Goal: Task Accomplishment & Management: Manage account settings

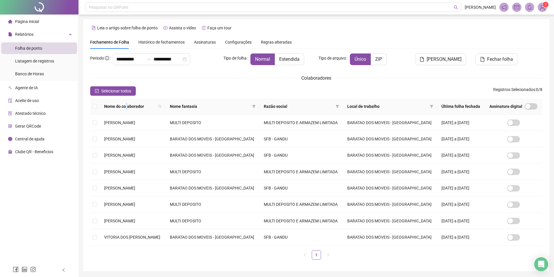
click at [128, 106] on span "Nome do colaborador" at bounding box center [130, 106] width 52 height 6
click at [123, 93] on span "Selecionar todos" at bounding box center [116, 91] width 30 height 6
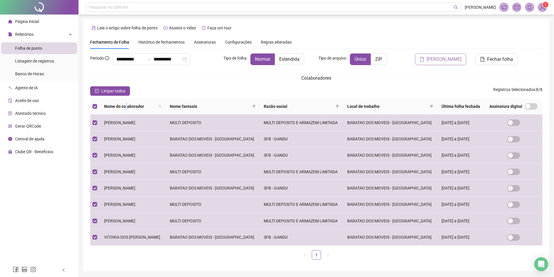
click at [448, 58] on span "[PERSON_NAME]" at bounding box center [444, 59] width 35 height 7
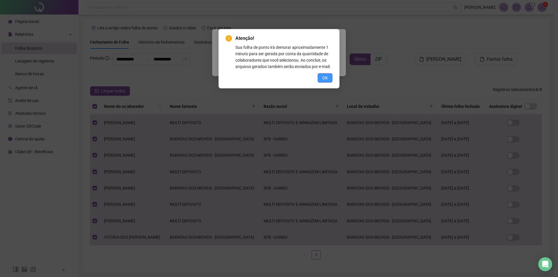
click at [325, 77] on span "OK" at bounding box center [325, 78] width 6 height 6
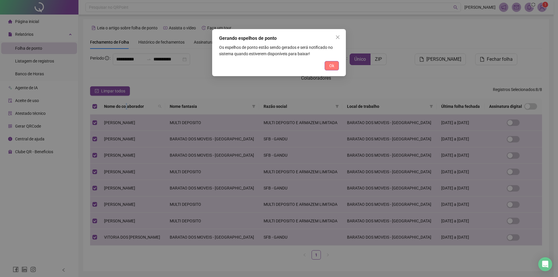
click at [327, 66] on button "Ok" at bounding box center [332, 65] width 14 height 9
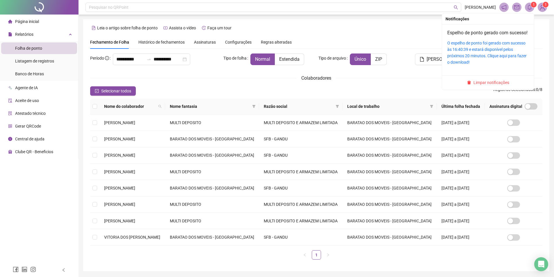
click at [529, 8] on icon "bell" at bounding box center [529, 7] width 5 height 5
click at [531, 5] on sup "1" at bounding box center [534, 5] width 6 height 6
click at [481, 51] on link "O espelho de ponto foi gerado com sucesso às 16:40:39 e estará disponível pelos…" at bounding box center [486, 53] width 79 height 24
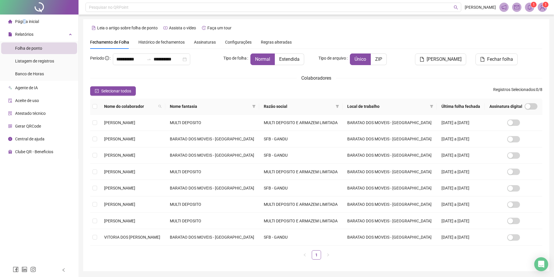
click at [24, 20] on span "Página inicial" at bounding box center [27, 21] width 24 height 5
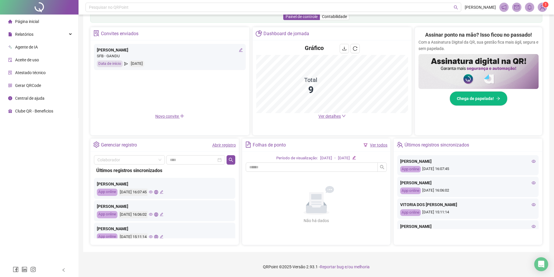
click at [228, 145] on link "Abrir registro" at bounding box center [224, 145] width 24 height 5
click at [531, 160] on icon "eye" at bounding box center [533, 161] width 4 height 4
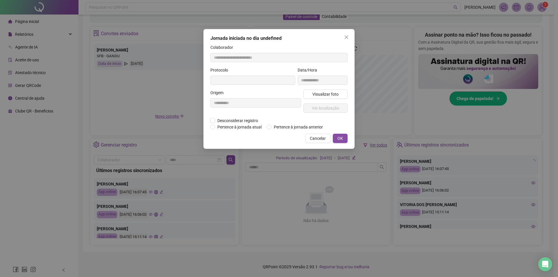
type input "**********"
click at [348, 38] on icon "close" at bounding box center [346, 37] width 5 height 5
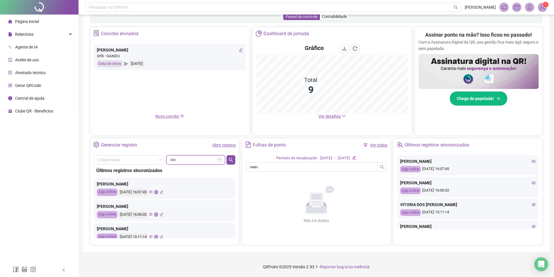
click at [181, 160] on input at bounding box center [193, 160] width 47 height 6
click at [136, 160] on input "search" at bounding box center [126, 160] width 59 height 9
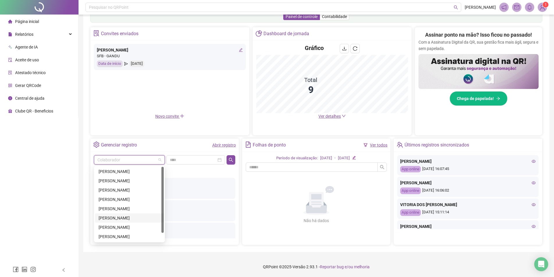
click at [127, 218] on div "[PERSON_NAME]" at bounding box center [130, 218] width 62 height 6
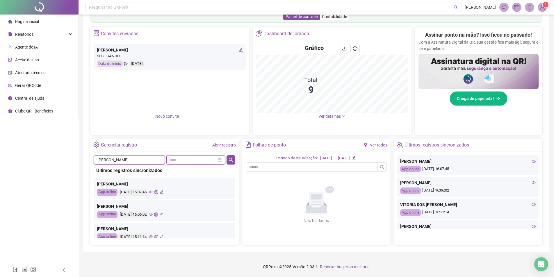
click at [185, 161] on input at bounding box center [193, 160] width 47 height 6
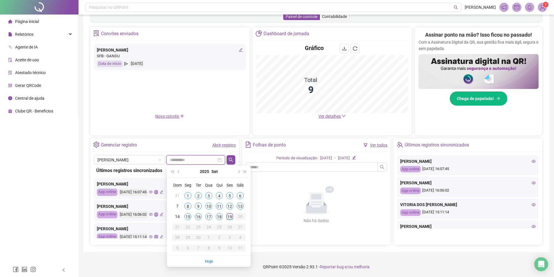
type input "**********"
click at [229, 217] on div "19" at bounding box center [229, 216] width 7 height 7
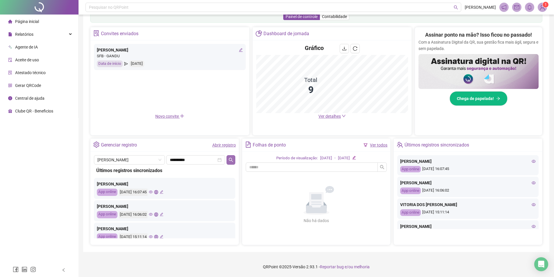
click at [232, 158] on icon "search" at bounding box center [231, 160] width 5 height 5
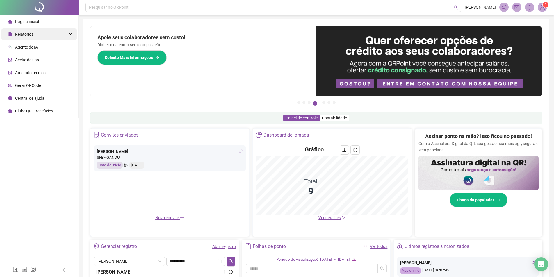
click at [70, 33] on div "Relatórios" at bounding box center [39, 34] width 76 height 12
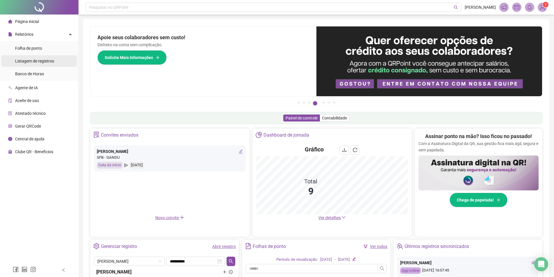
click at [43, 62] on span "Listagem de registros" at bounding box center [34, 61] width 39 height 5
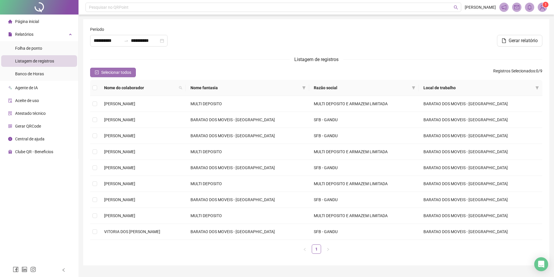
click at [113, 71] on span "Selecionar todos" at bounding box center [116, 72] width 30 height 6
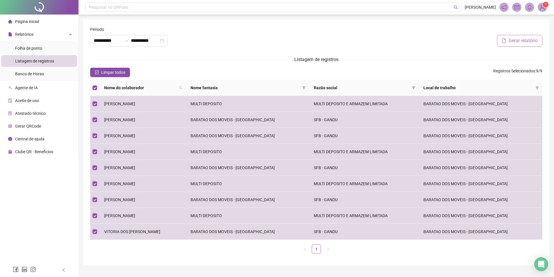
click at [516, 39] on span "Gerar relatório" at bounding box center [522, 40] width 29 height 7
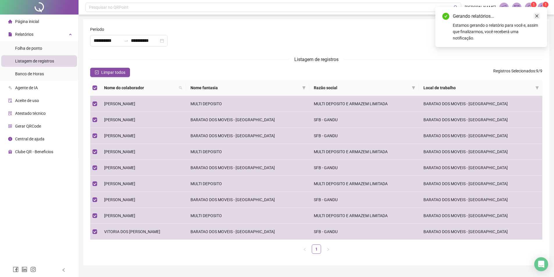
click at [535, 16] on icon "close" at bounding box center [537, 16] width 4 height 4
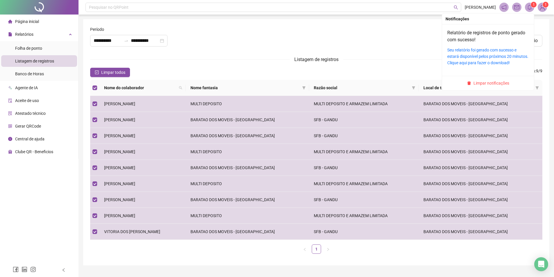
click at [529, 6] on icon "bell" at bounding box center [529, 7] width 5 height 5
click at [477, 54] on link "Seu relatório foi gerado com sucesso e estará disponível pelos próximos 20 minu…" at bounding box center [487, 56] width 81 height 17
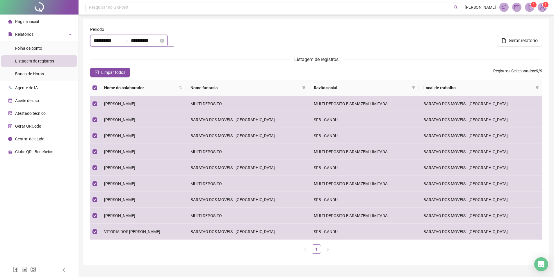
click at [144, 39] on input "**********" at bounding box center [145, 40] width 28 height 7
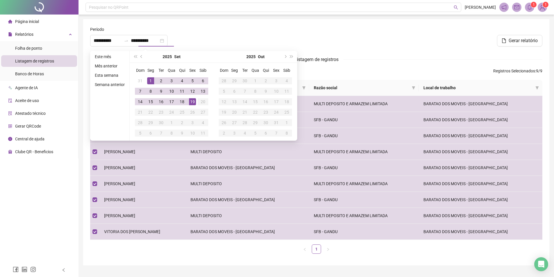
click at [311, 26] on div at bounding box center [316, 38] width 152 height 25
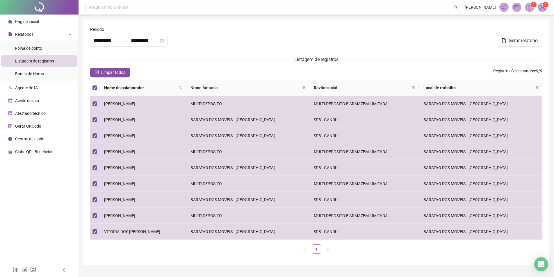
type input "**********"
click at [522, 38] on span "Gerar relatório" at bounding box center [522, 40] width 29 height 7
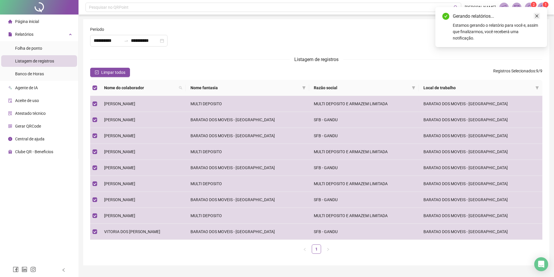
click at [536, 16] on icon "close" at bounding box center [536, 16] width 3 height 3
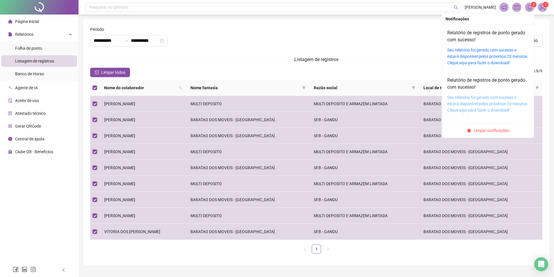
click at [487, 95] on link "Seu relatório foi gerado com sucesso e estará disponível pelos próximos 20 minu…" at bounding box center [487, 103] width 81 height 17
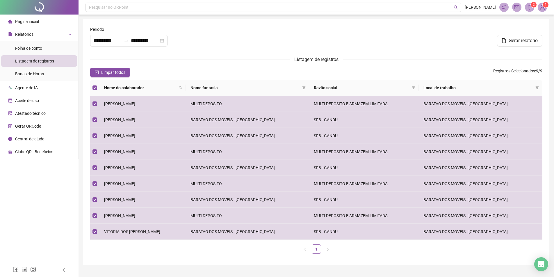
click at [504, 8] on icon "notification" at bounding box center [504, 7] width 5 height 5
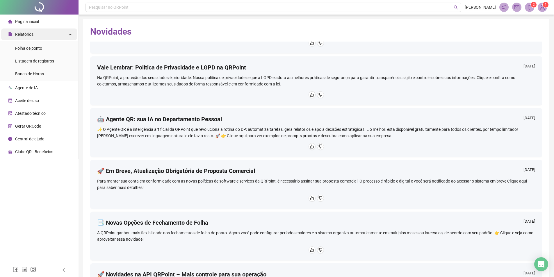
click at [70, 32] on div "Relatórios" at bounding box center [39, 34] width 76 height 12
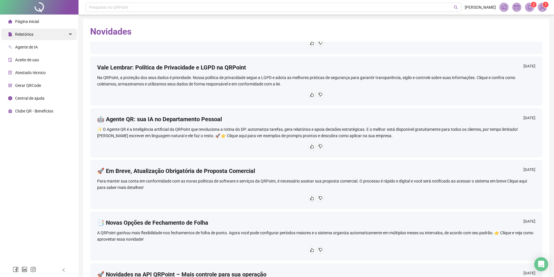
click at [70, 32] on div "Relatórios" at bounding box center [39, 34] width 76 height 12
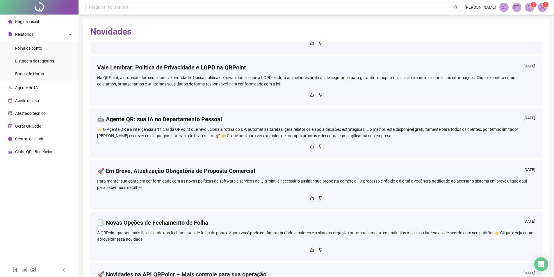
click at [540, 8] on img at bounding box center [542, 7] width 9 height 9
click at [454, 31] on h2 "Novidades" at bounding box center [316, 31] width 452 height 11
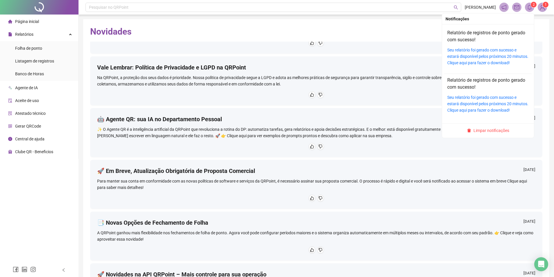
click at [528, 6] on icon "bell" at bounding box center [529, 7] width 5 height 5
click at [477, 57] on link "Seu relatório foi gerado com sucesso e estará disponível pelos próximos 20 minu…" at bounding box center [487, 56] width 81 height 17
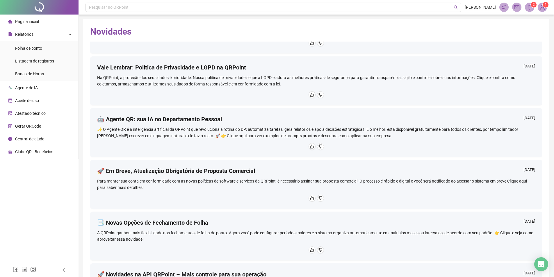
click at [502, 6] on icon "notification" at bounding box center [504, 7] width 5 height 5
click at [504, 8] on icon "notification" at bounding box center [503, 7] width 5 height 5
click at [504, 9] on icon "notification" at bounding box center [503, 7] width 5 height 5
click at [503, 6] on icon "notification" at bounding box center [504, 7] width 5 height 5
click at [457, 14] on header "Pesquisar no QRPoint LUCAS FERREIRA 2 1" at bounding box center [315, 7] width 475 height 15
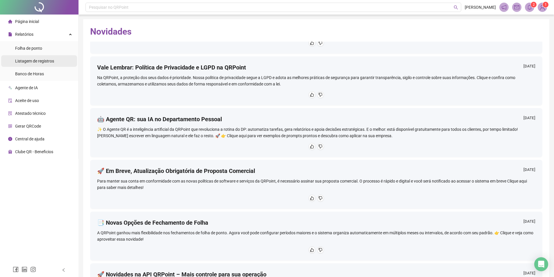
click at [45, 61] on span "Listagem de registros" at bounding box center [34, 61] width 39 height 5
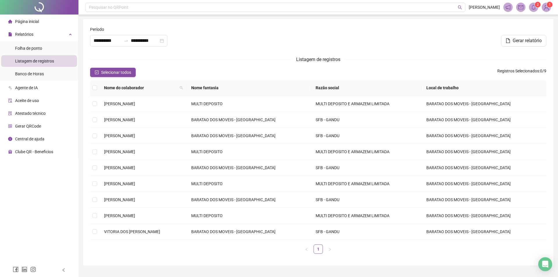
type input "**********"
click at [107, 72] on span "Selecionar todos" at bounding box center [116, 72] width 30 height 6
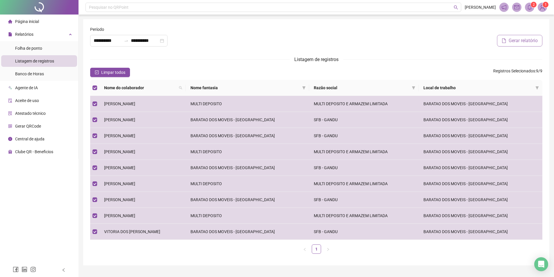
click at [527, 40] on span "Gerar relatório" at bounding box center [522, 40] width 29 height 7
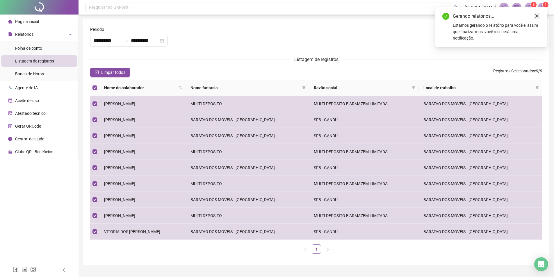
click at [537, 16] on icon "close" at bounding box center [537, 16] width 4 height 4
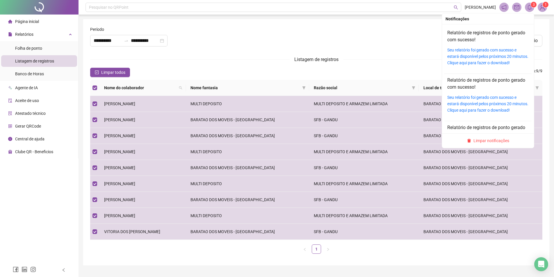
click at [530, 5] on icon "bell" at bounding box center [529, 7] width 5 height 5
click at [525, 128] on li "Relatório de registros de ponto gerado com sucesso! Seu relatório foi gerado co…" at bounding box center [487, 144] width 87 height 47
click at [486, 57] on link "Seu relatório foi gerado com sucesso e estará disponível pelos próximos 20 minu…" at bounding box center [487, 56] width 81 height 17
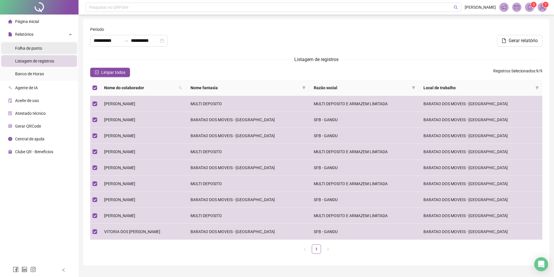
click at [27, 47] on span "Folha de ponto" at bounding box center [28, 48] width 27 height 5
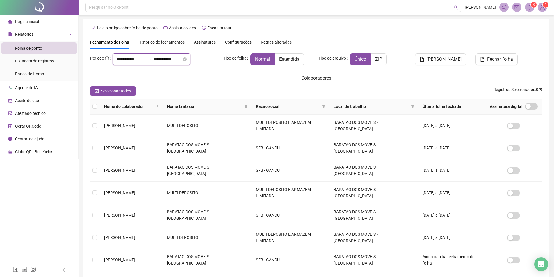
click at [166, 60] on input "**********" at bounding box center [168, 59] width 28 height 7
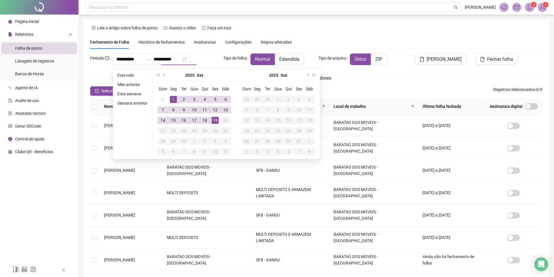
click at [356, 76] on div "Colaboradores" at bounding box center [316, 77] width 452 height 7
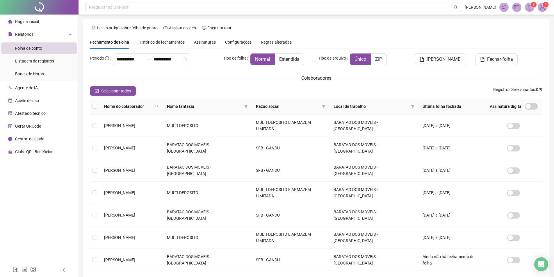
type input "**********"
click at [120, 91] on span "Selecionar todos" at bounding box center [116, 91] width 30 height 6
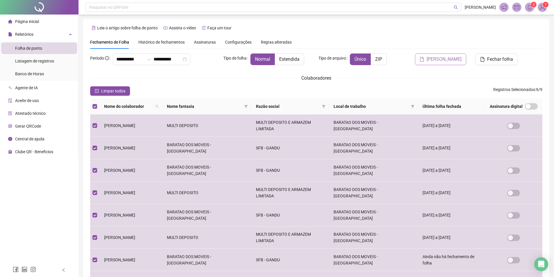
click at [451, 59] on span "[PERSON_NAME]" at bounding box center [444, 59] width 35 height 7
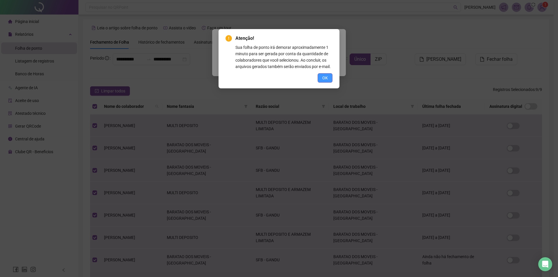
click at [320, 75] on button "OK" at bounding box center [325, 77] width 15 height 9
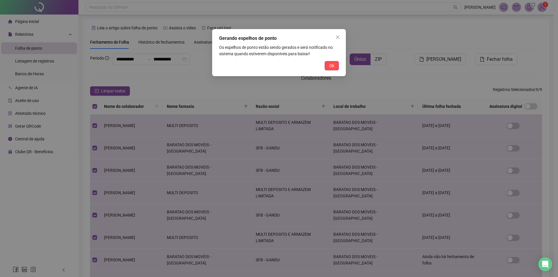
click at [328, 64] on button "Ok" at bounding box center [332, 65] width 14 height 9
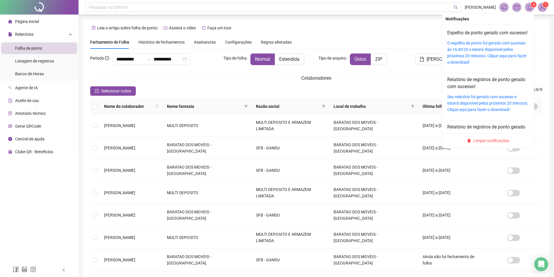
click at [529, 8] on icon "bell" at bounding box center [529, 7] width 5 height 5
click at [485, 57] on link "O espelho de ponto foi gerado com sucesso às 16:49:20 e estará disponível pelos…" at bounding box center [486, 53] width 79 height 24
